Goal: Task Accomplishment & Management: Manage account settings

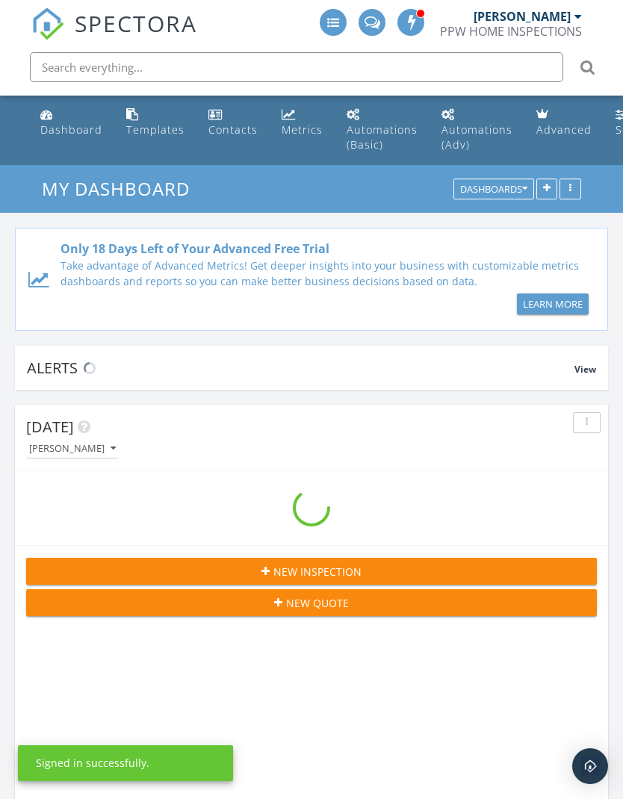
scroll to position [2556, 624]
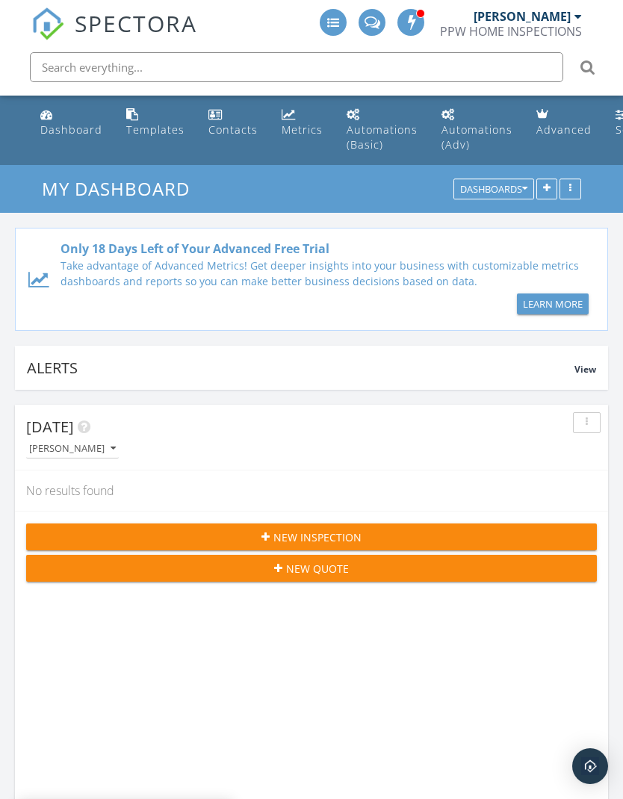
click at [415, 22] on span at bounding box center [411, 21] width 15 height 13
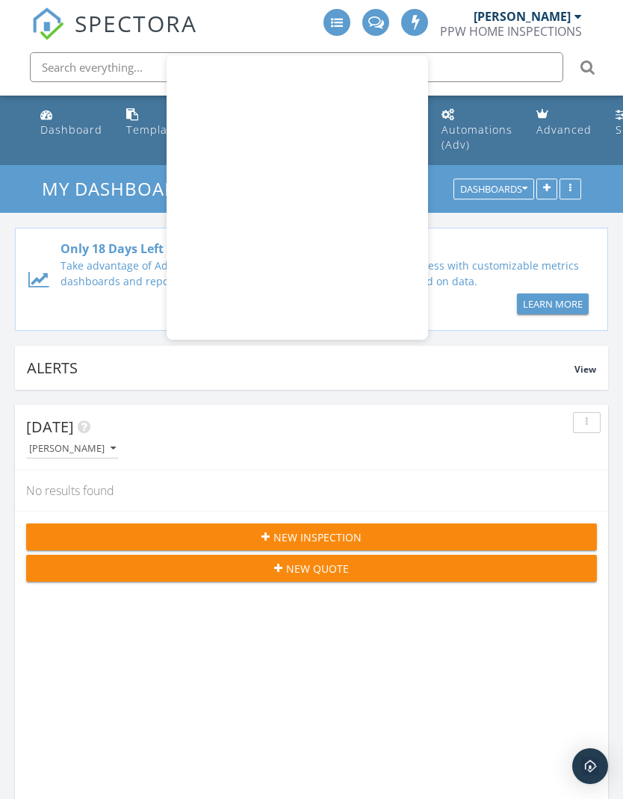
click at [472, 463] on div "Today Curtis James" at bounding box center [311, 438] width 593 height 66
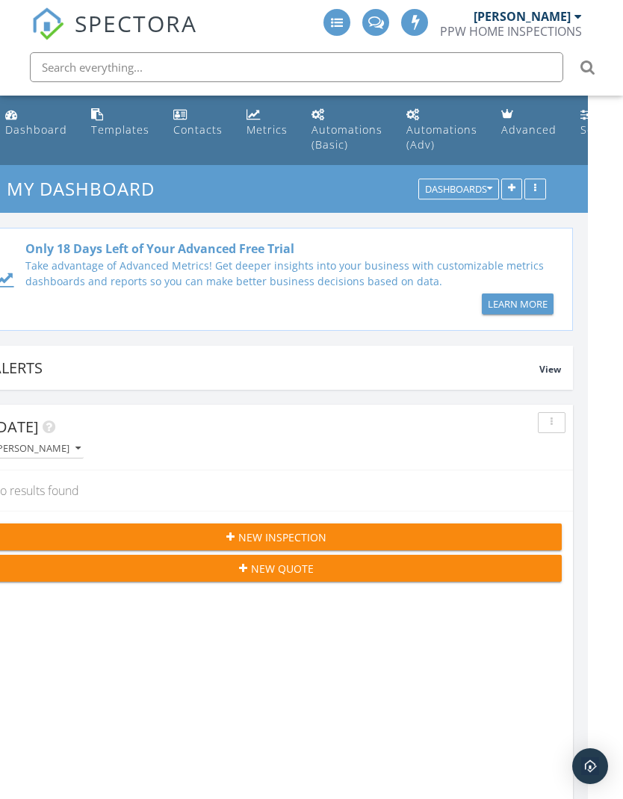
scroll to position [0, 48]
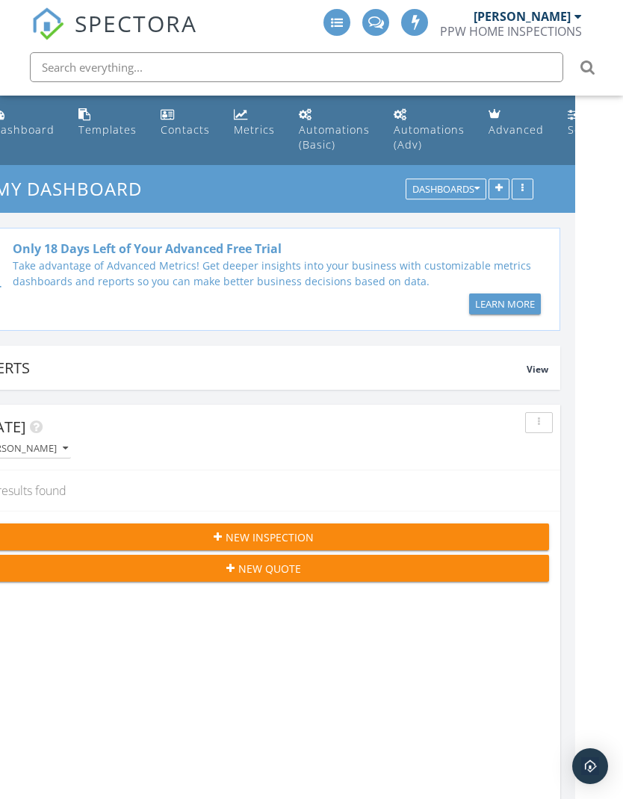
click at [568, 123] on div "Settings" at bounding box center [590, 130] width 45 height 14
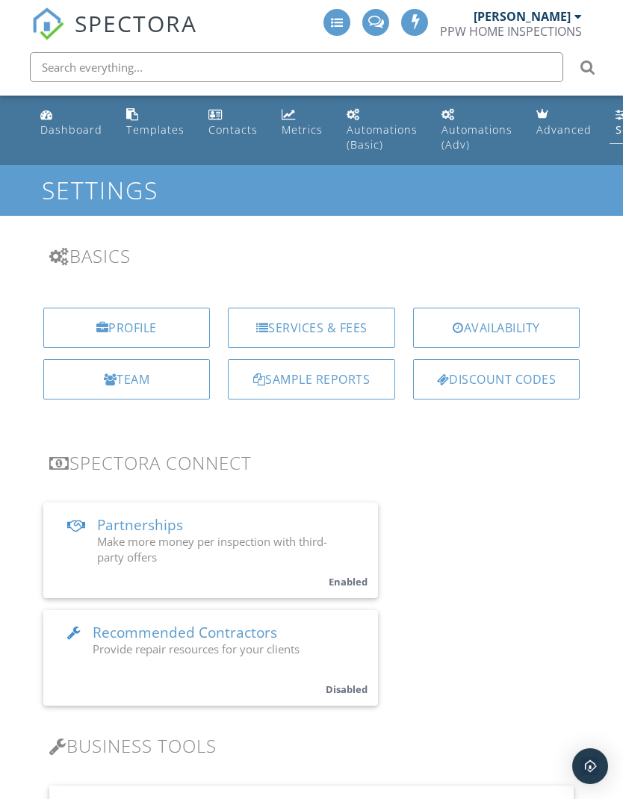
click at [333, 320] on div "Services & Fees" at bounding box center [311, 328] width 167 height 40
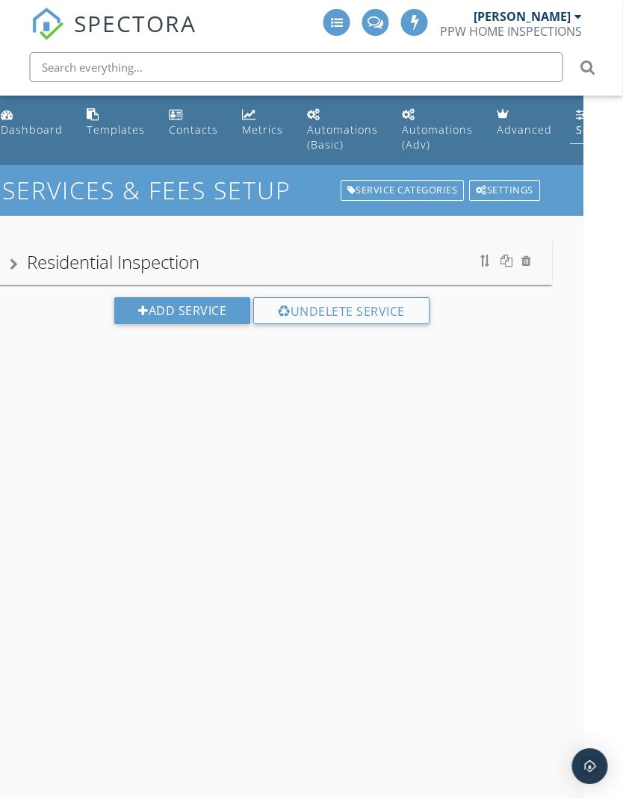
scroll to position [16, 40]
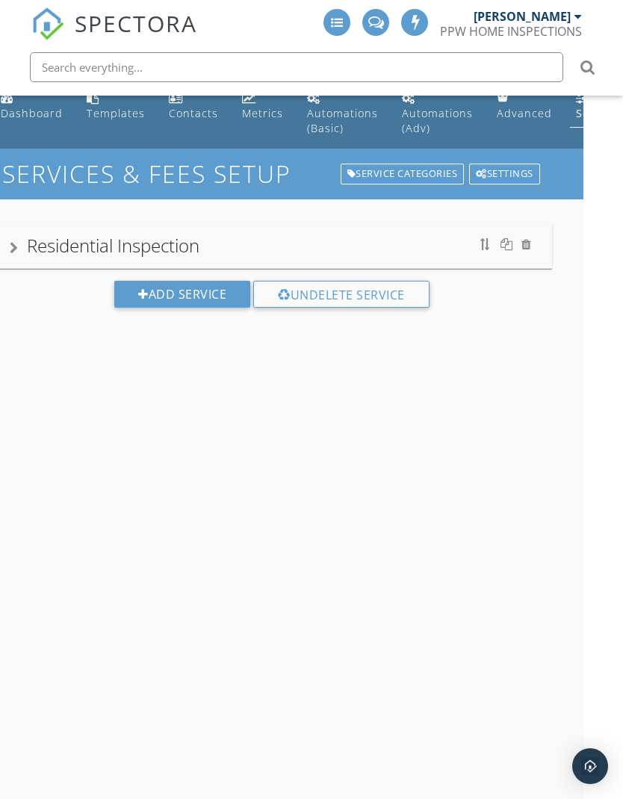
click at [39, 245] on div "Residential Inspection" at bounding box center [113, 245] width 173 height 25
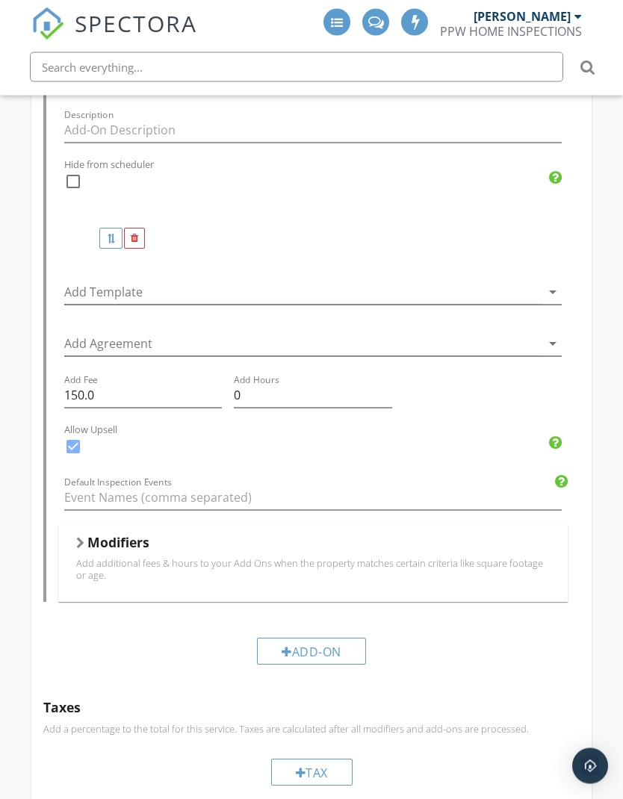
scroll to position [1122, 0]
click at [102, 533] on h5 "Modifiers" at bounding box center [118, 540] width 62 height 15
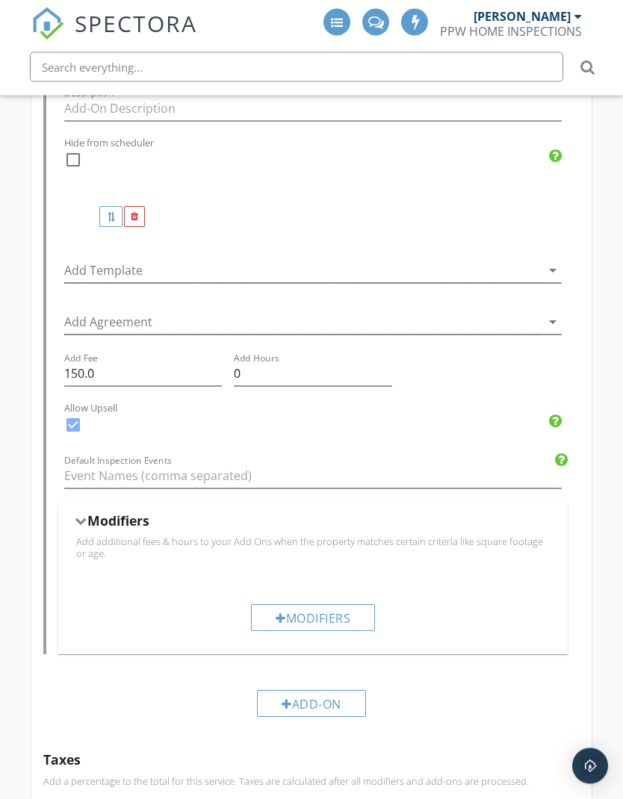
click at [94, 521] on div "Modifiers" at bounding box center [313, 524] width 474 height 23
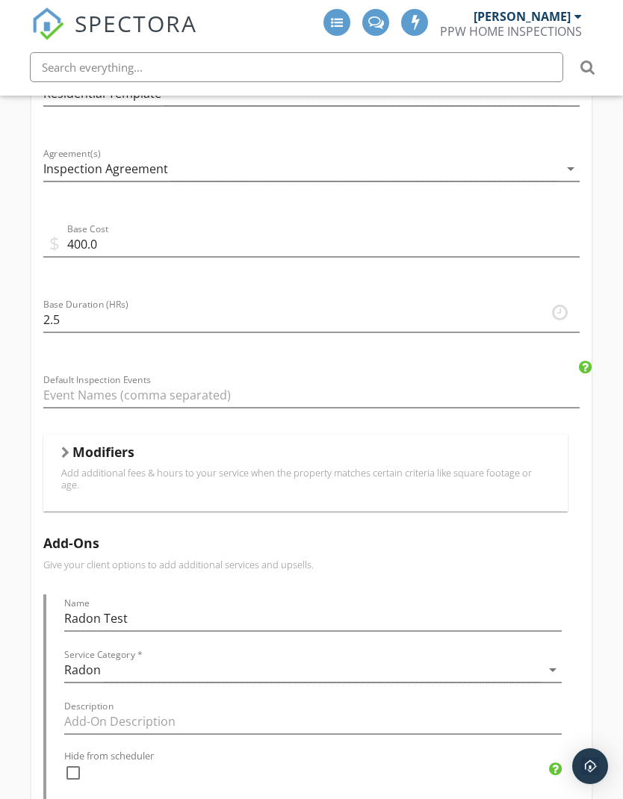
scroll to position [528, 0]
click at [90, 452] on h5 "Modifiers" at bounding box center [103, 452] width 62 height 15
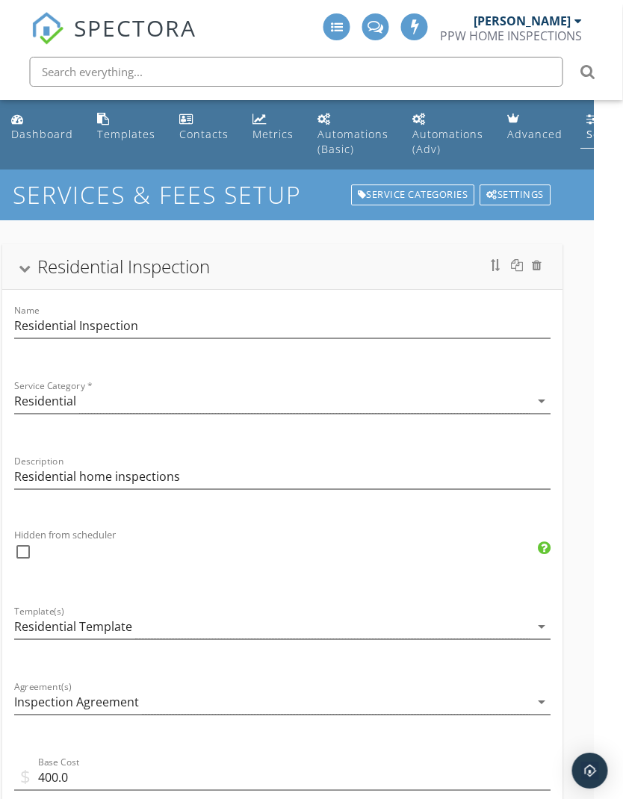
scroll to position [0, 0]
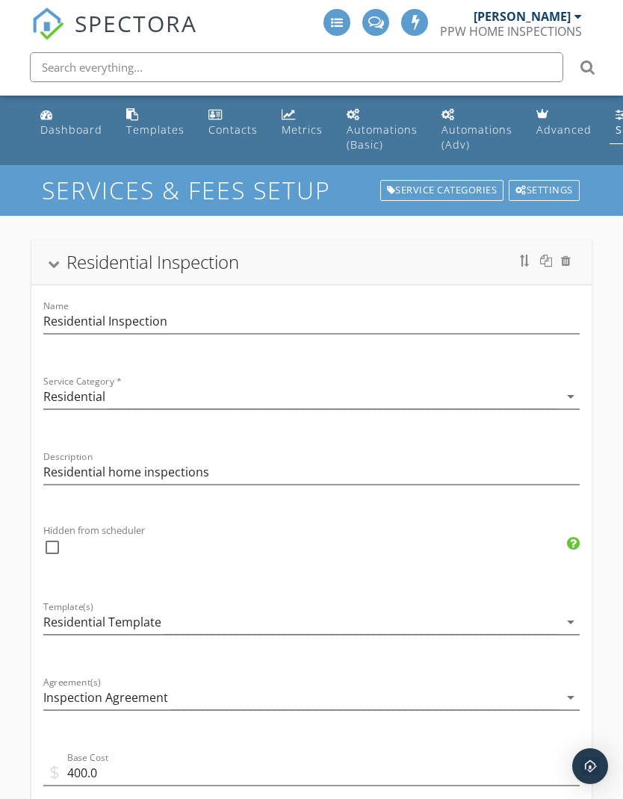
click at [54, 123] on div "Dashboard" at bounding box center [71, 130] width 62 height 14
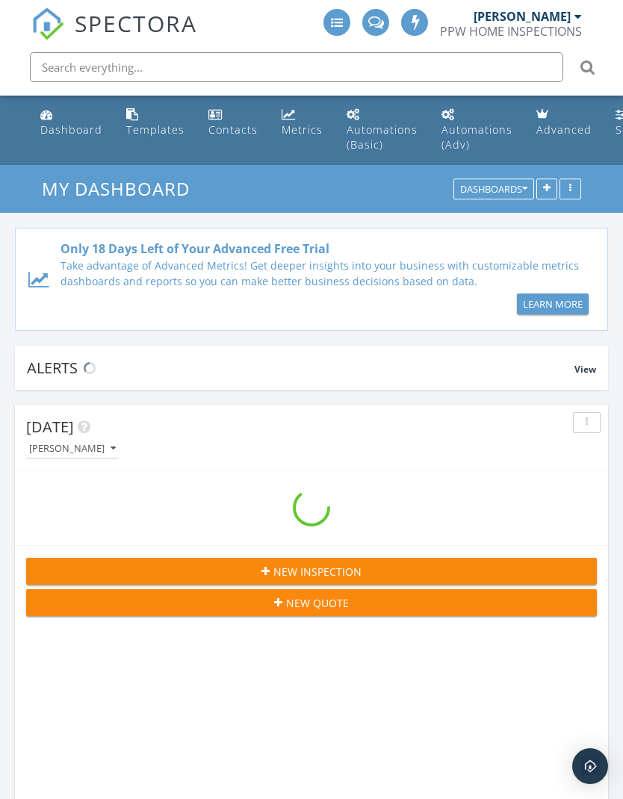
scroll to position [7, 7]
